Goal: Information Seeking & Learning: Learn about a topic

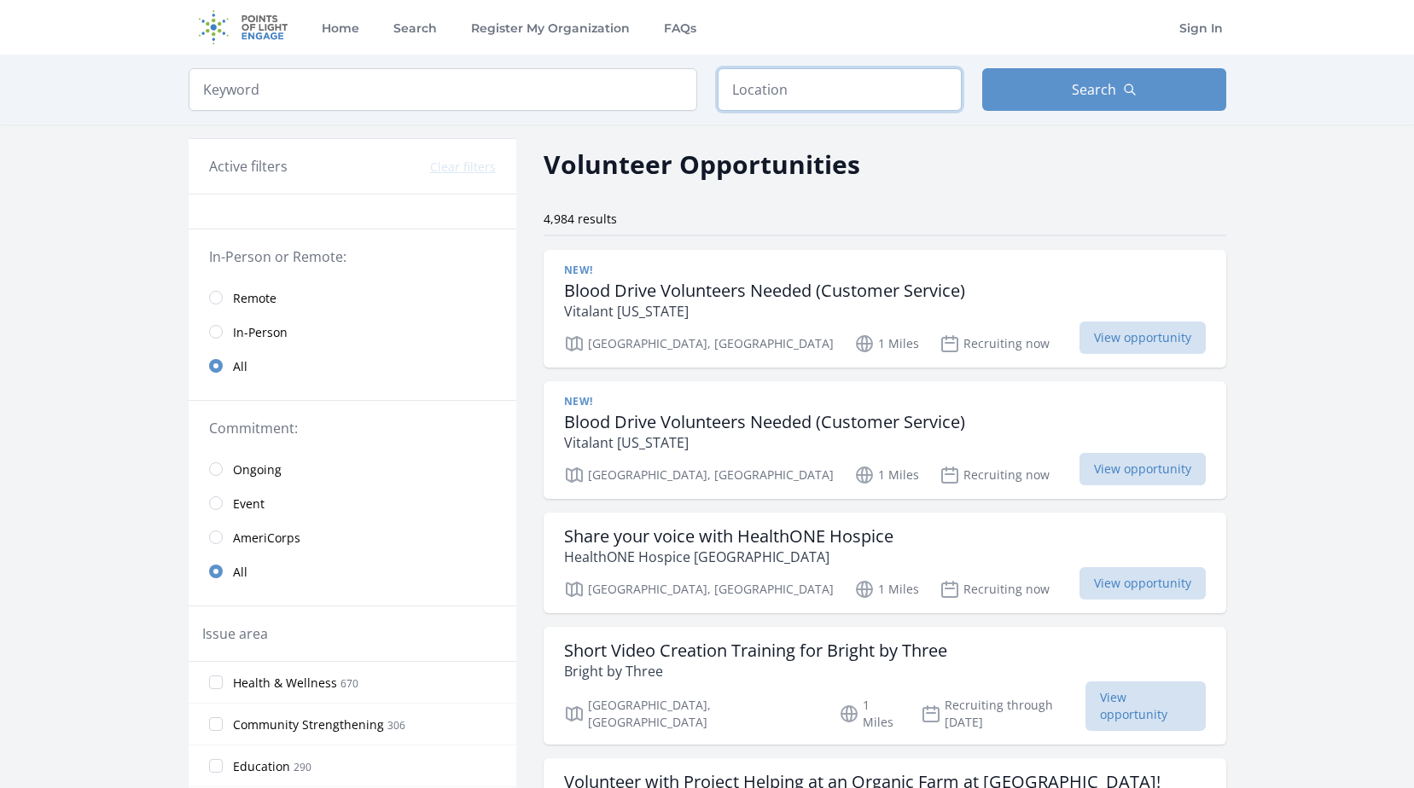
click at [761, 95] on input "text" at bounding box center [840, 89] width 244 height 43
type input "[GEOGRAPHIC_DATA], [GEOGRAPHIC_DATA]"
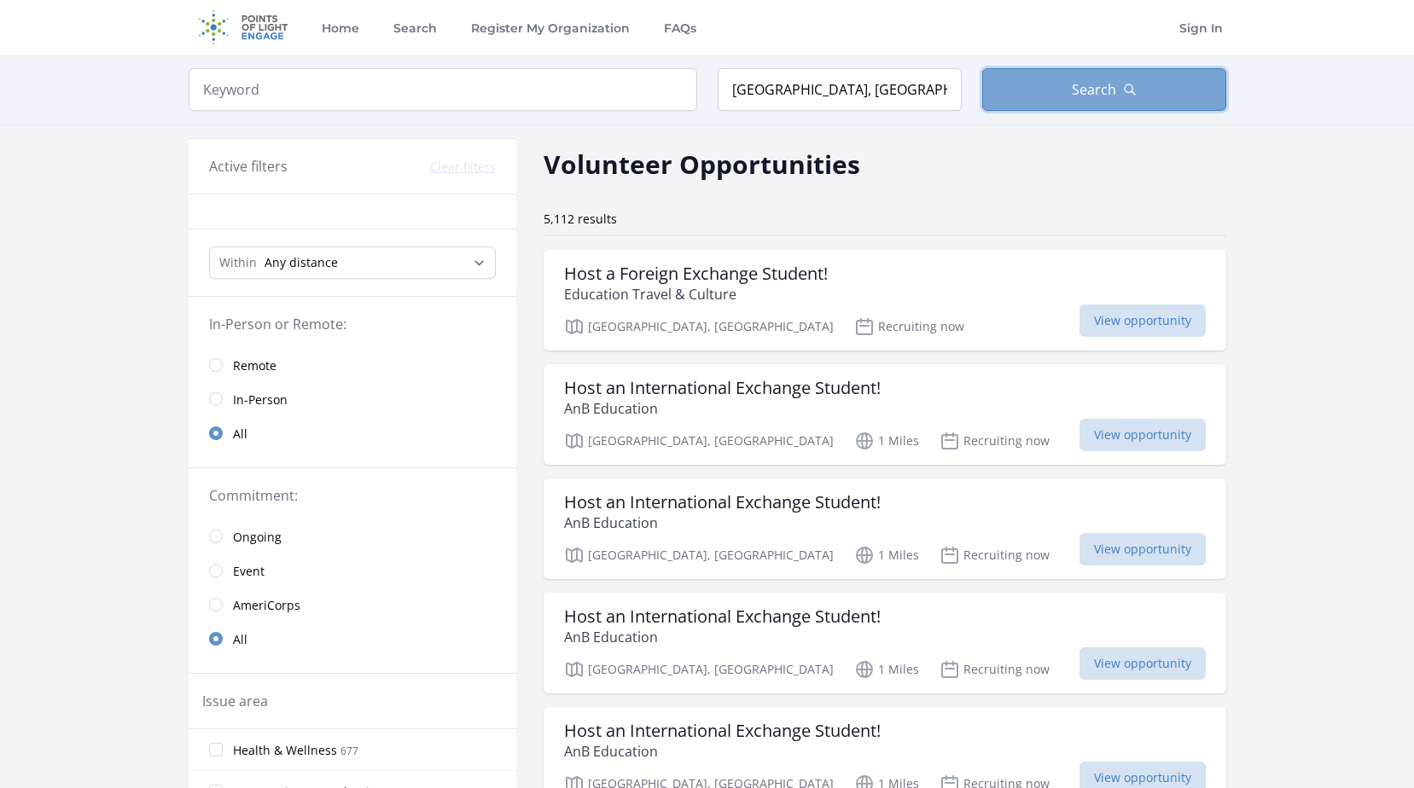
click at [1071, 84] on button "Search" at bounding box center [1104, 89] width 244 height 43
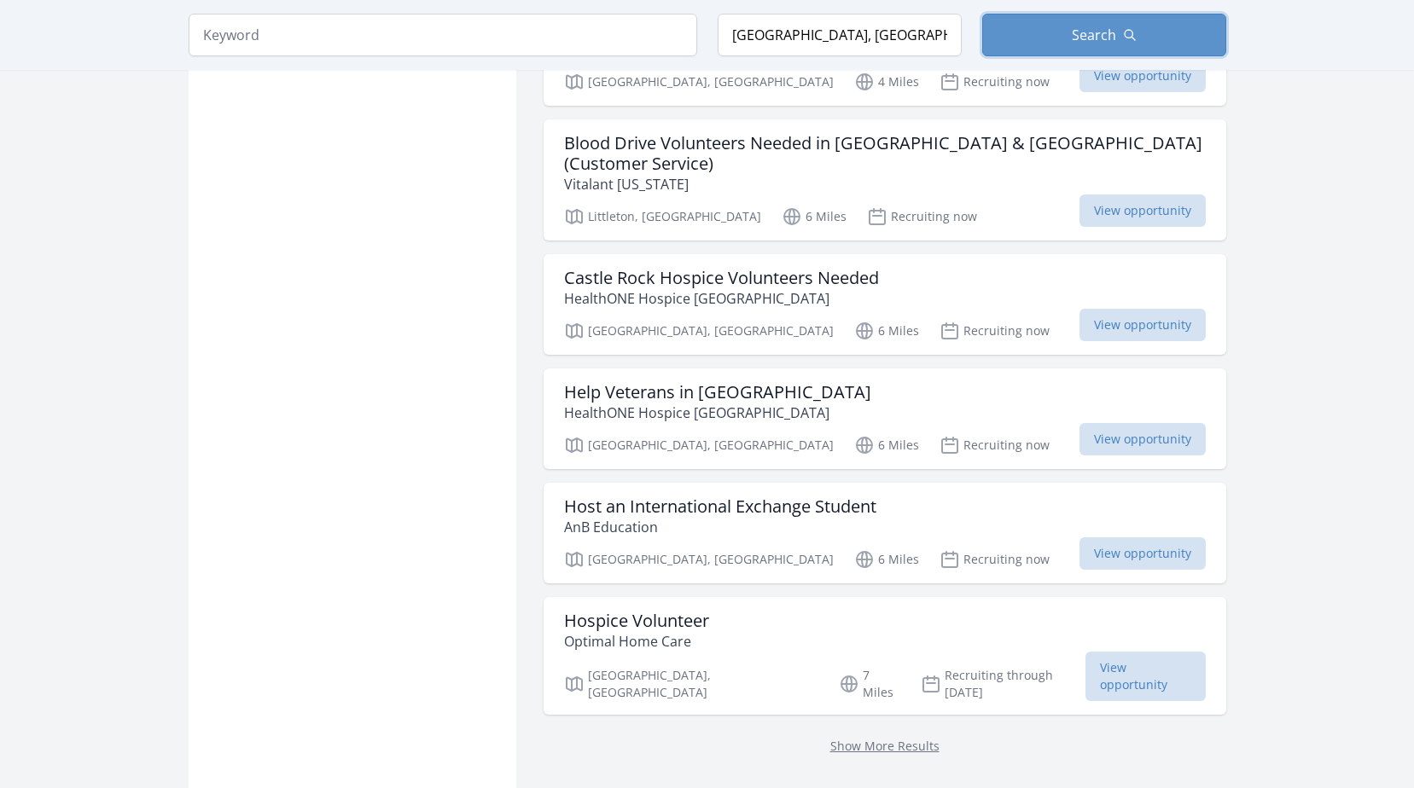
scroll to position [1877, 0]
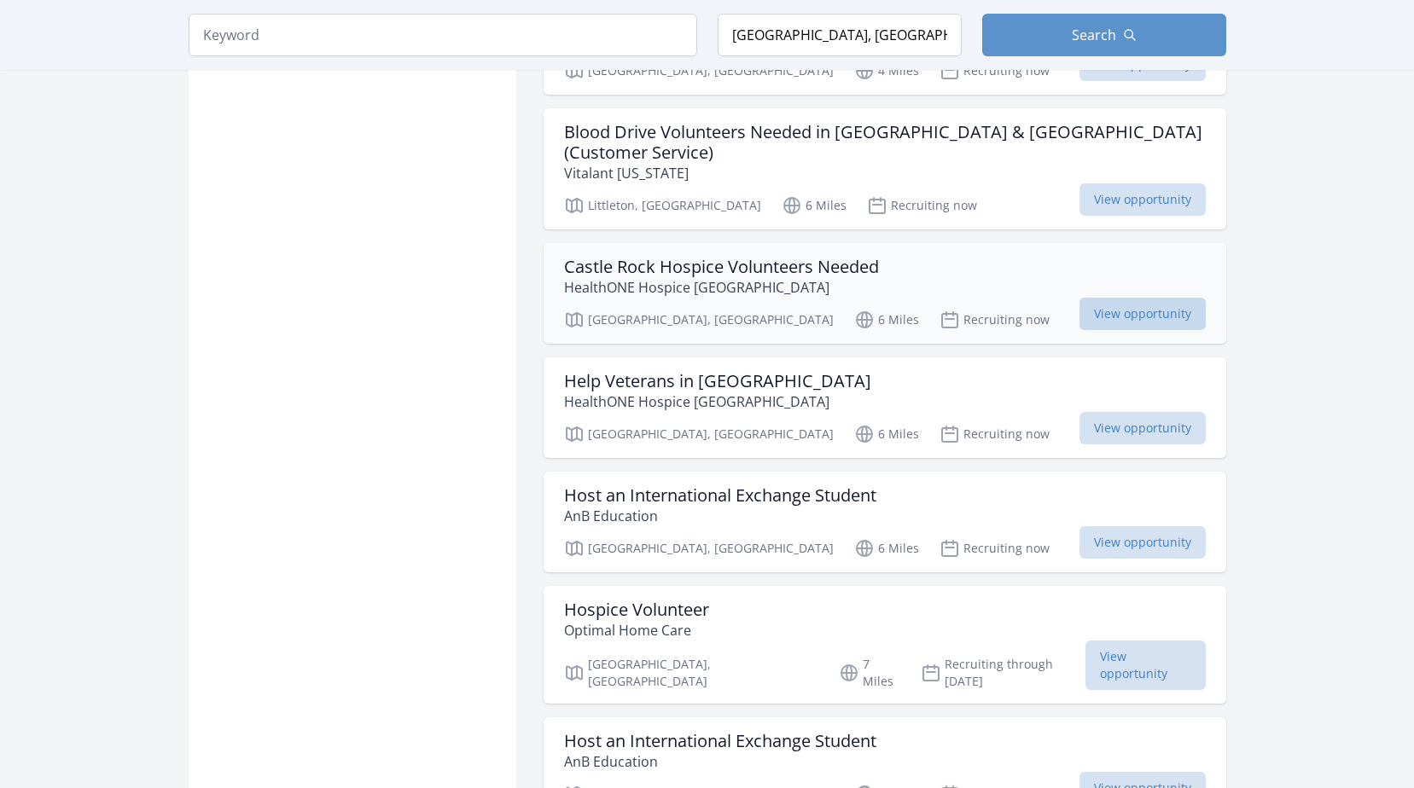
click at [1126, 298] on span "View opportunity" at bounding box center [1142, 314] width 126 height 32
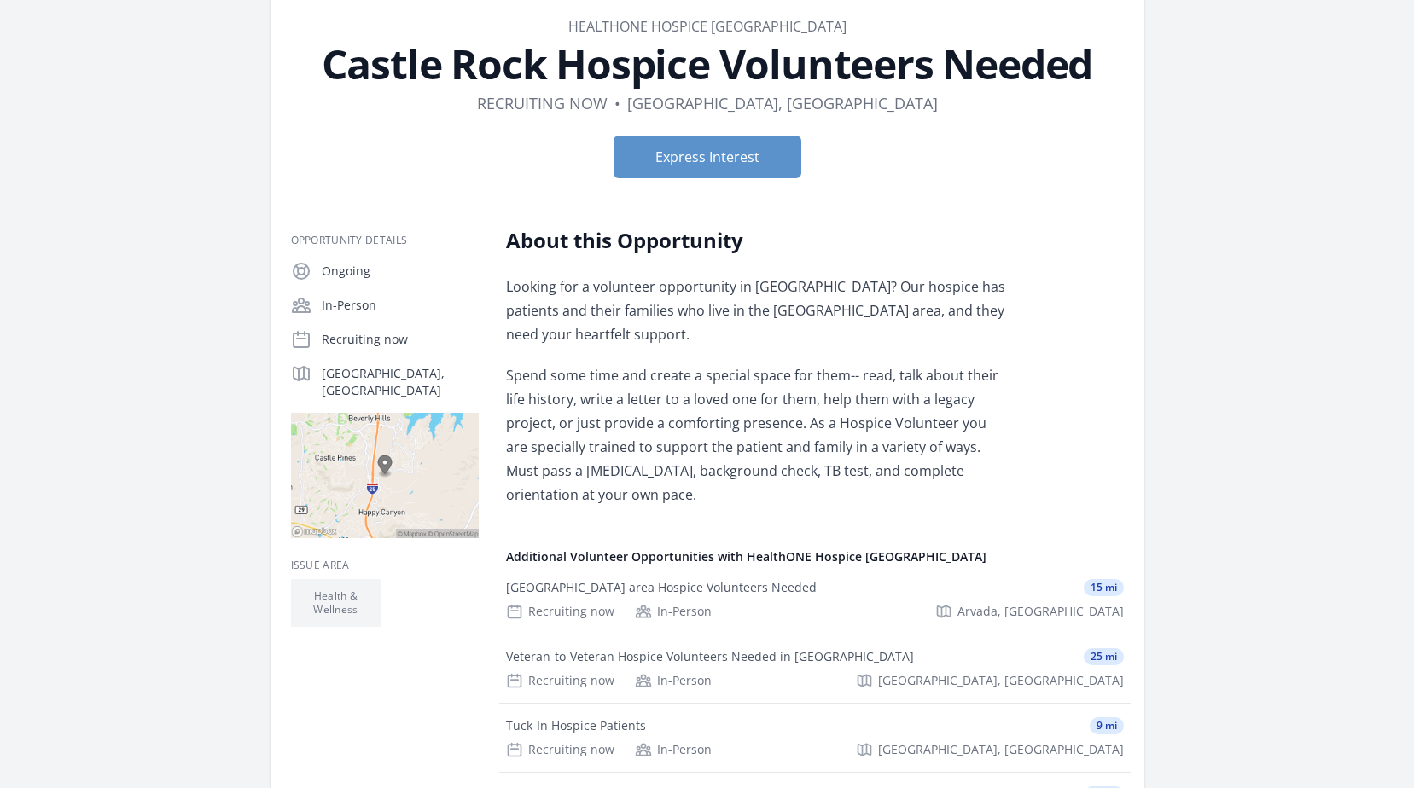
scroll to position [85, 0]
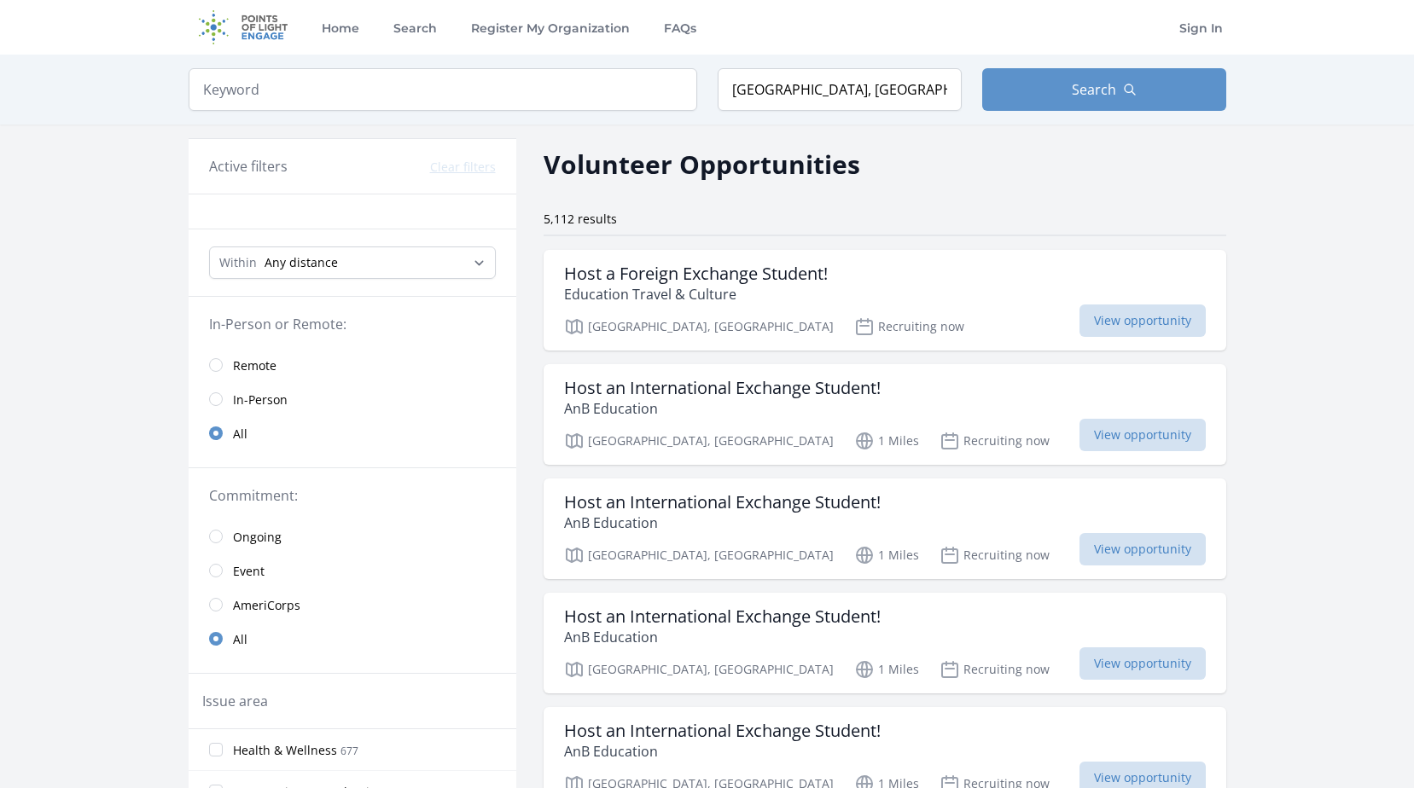
click at [220, 359] on link "Remote" at bounding box center [353, 365] width 328 height 34
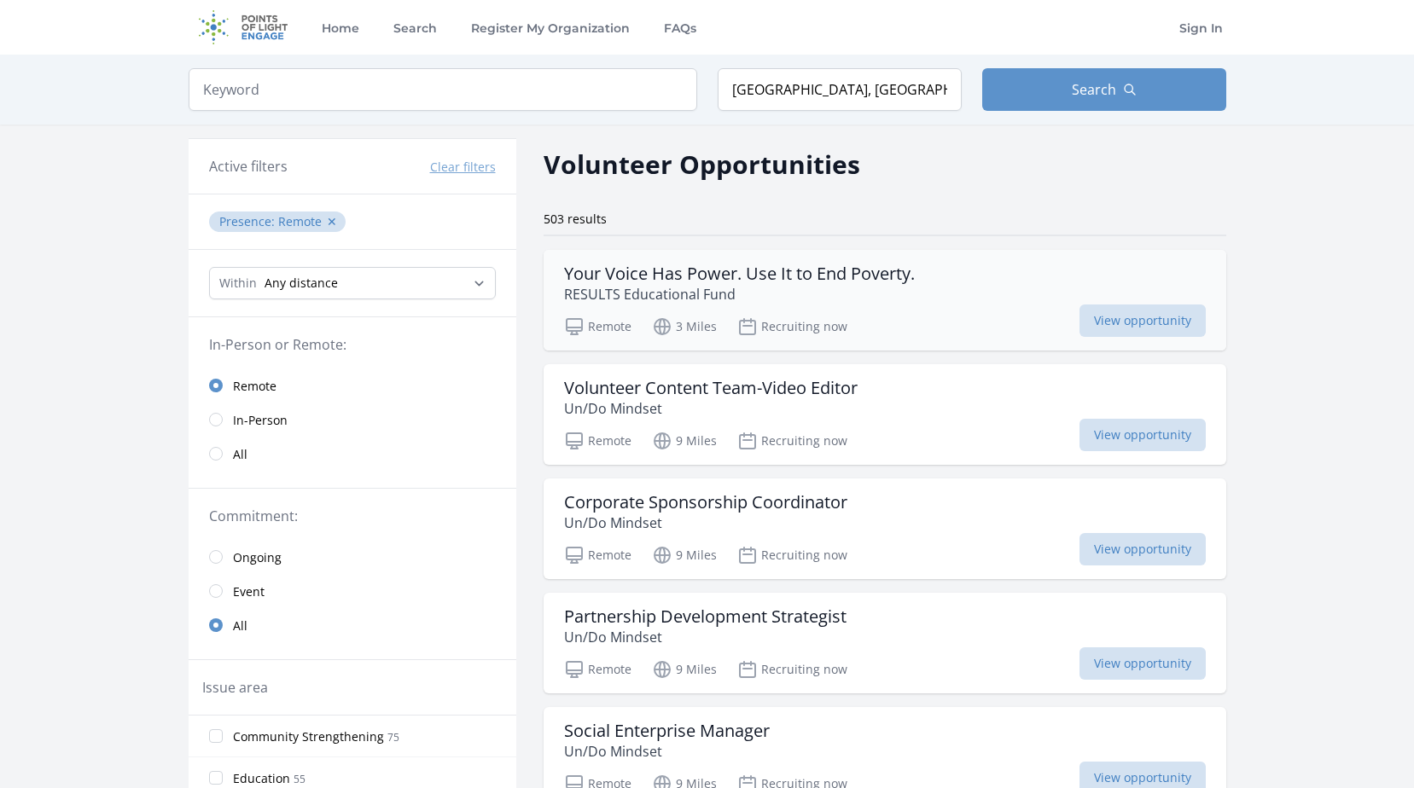
click at [770, 271] on h3 "Your Voice Has Power. Use It to End Poverty." at bounding box center [739, 274] width 351 height 20
